Goal: Task Accomplishment & Management: Manage account settings

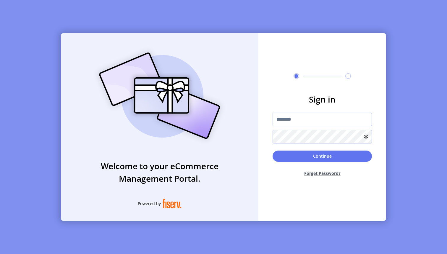
type input "**********"
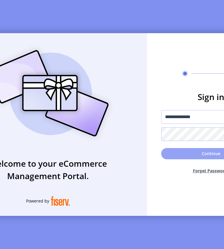
click at [205, 155] on button "Continue" at bounding box center [210, 153] width 99 height 11
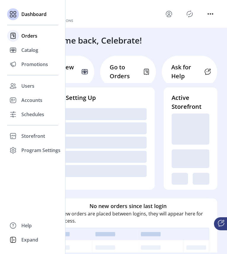
click at [15, 41] on div at bounding box center [13, 36] width 12 height 12
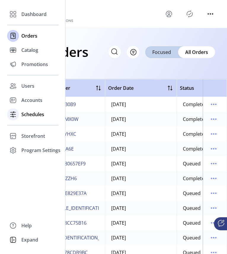
click at [23, 112] on span "Schedules" at bounding box center [32, 114] width 23 height 7
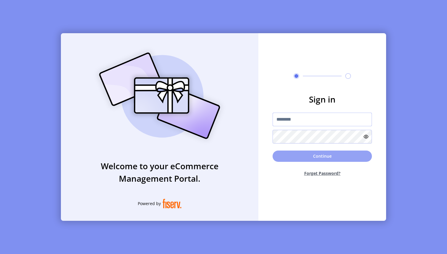
type input "**********"
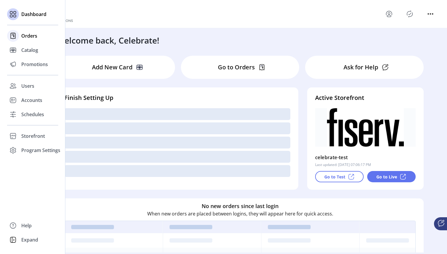
click at [14, 35] on icon at bounding box center [12, 35] width 9 height 9
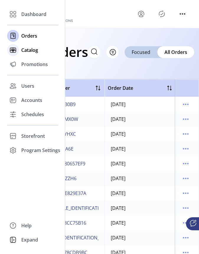
click at [11, 49] on icon at bounding box center [12, 49] width 9 height 9
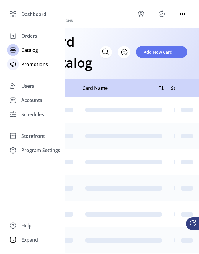
click at [19, 60] on div "Promotions" at bounding box center [32, 64] width 51 height 14
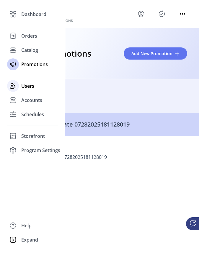
click at [28, 90] on div "Users" at bounding box center [32, 86] width 51 height 14
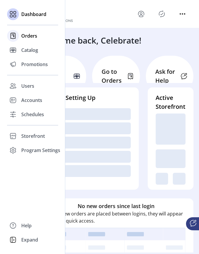
click at [19, 38] on div at bounding box center [13, 36] width 12 height 14
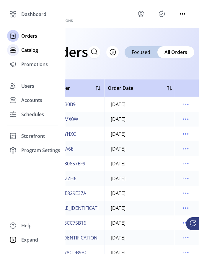
click at [22, 49] on span "Catalog" at bounding box center [29, 49] width 17 height 7
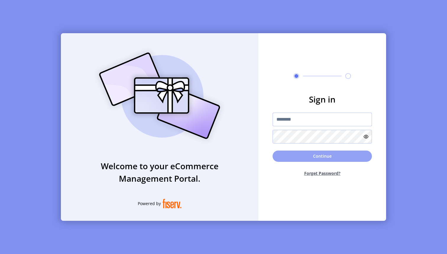
type input "**********"
click at [307, 155] on button "Continue" at bounding box center [322, 155] width 99 height 11
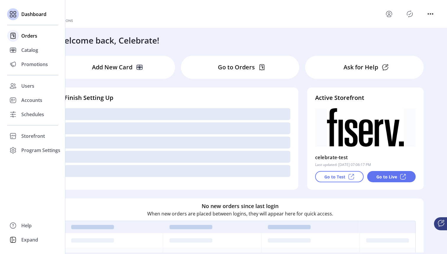
click at [19, 41] on div "Orders" at bounding box center [32, 36] width 51 height 14
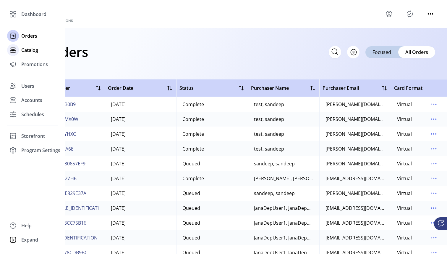
click at [19, 51] on div "Catalog" at bounding box center [32, 50] width 51 height 14
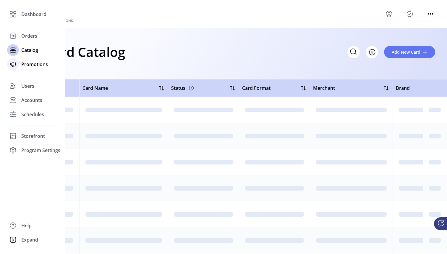
click at [21, 65] on div "Promotions" at bounding box center [32, 64] width 51 height 14
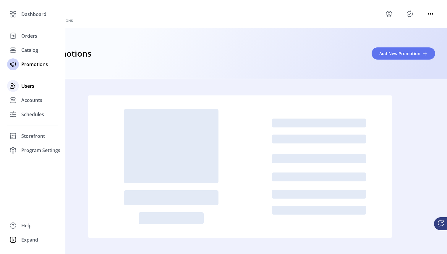
click at [20, 88] on div "Users" at bounding box center [32, 86] width 51 height 14
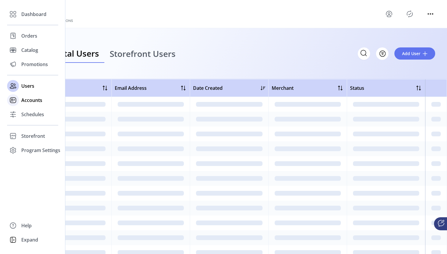
click at [21, 103] on div "Accounts" at bounding box center [32, 100] width 51 height 14
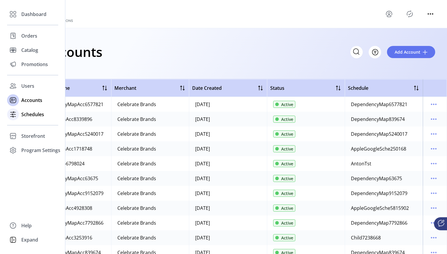
click at [22, 114] on span "Schedules" at bounding box center [32, 114] width 23 height 7
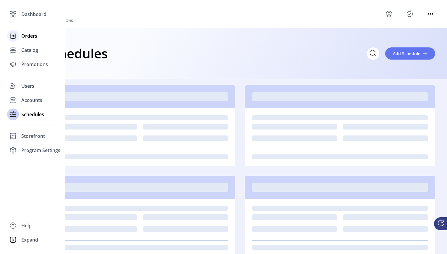
click at [22, 33] on span "Orders" at bounding box center [29, 35] width 16 height 7
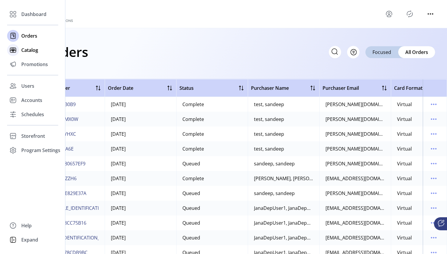
click at [25, 47] on span "Catalog" at bounding box center [29, 49] width 17 height 7
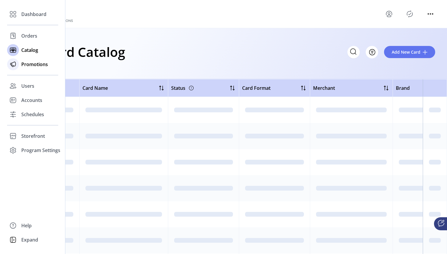
click at [30, 62] on span "Promotions" at bounding box center [34, 64] width 27 height 7
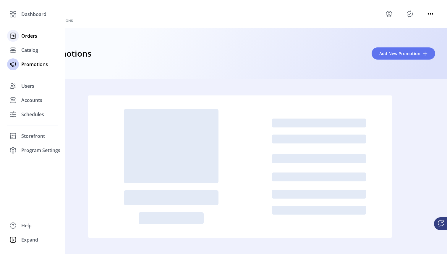
click at [29, 32] on span "Orders" at bounding box center [29, 35] width 16 height 7
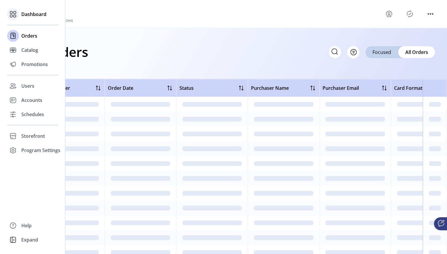
click at [29, 17] on span "Dashboard" at bounding box center [33, 14] width 25 height 7
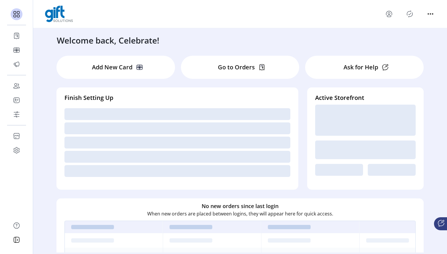
click at [389, 12] on icon "menu" at bounding box center [390, 13] width 2 height 2
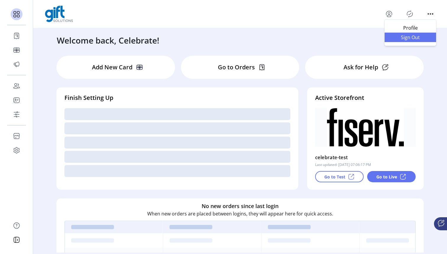
click at [398, 38] on span "Sign Out" at bounding box center [411, 37] width 44 height 5
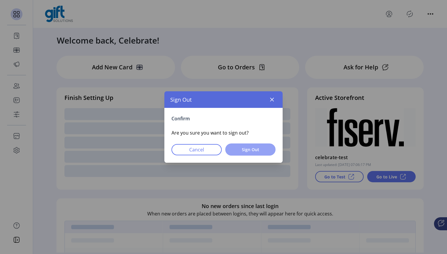
click at [233, 146] on span "Sign Out" at bounding box center [250, 149] width 35 height 6
